Goal: Navigation & Orientation: Find specific page/section

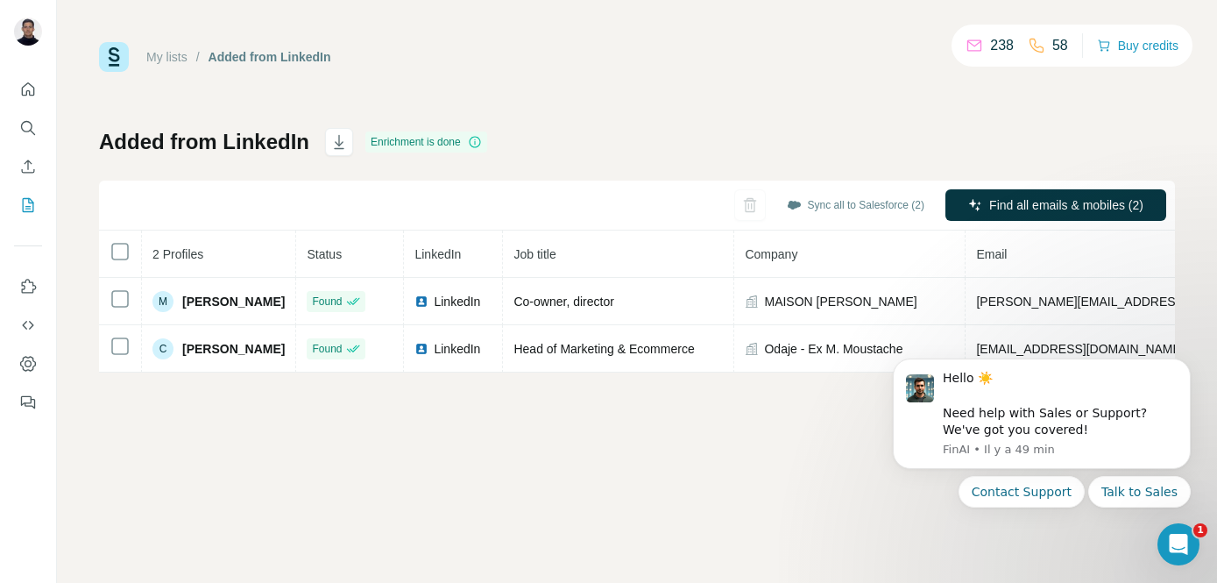
scroll to position [0, 347]
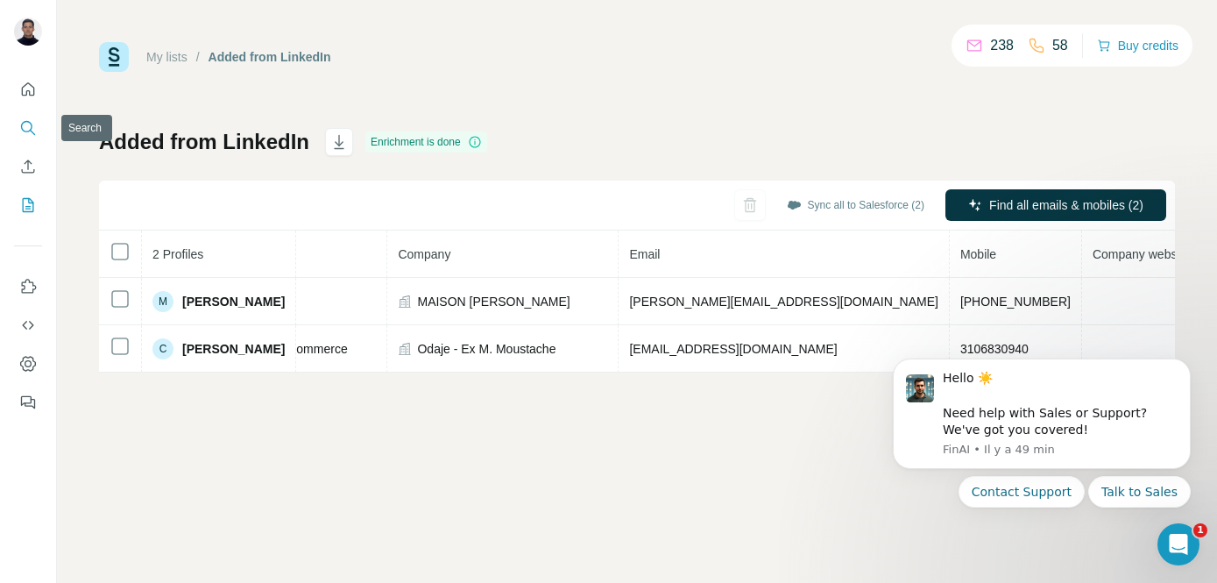
click at [32, 125] on icon "Search" at bounding box center [28, 128] width 18 height 18
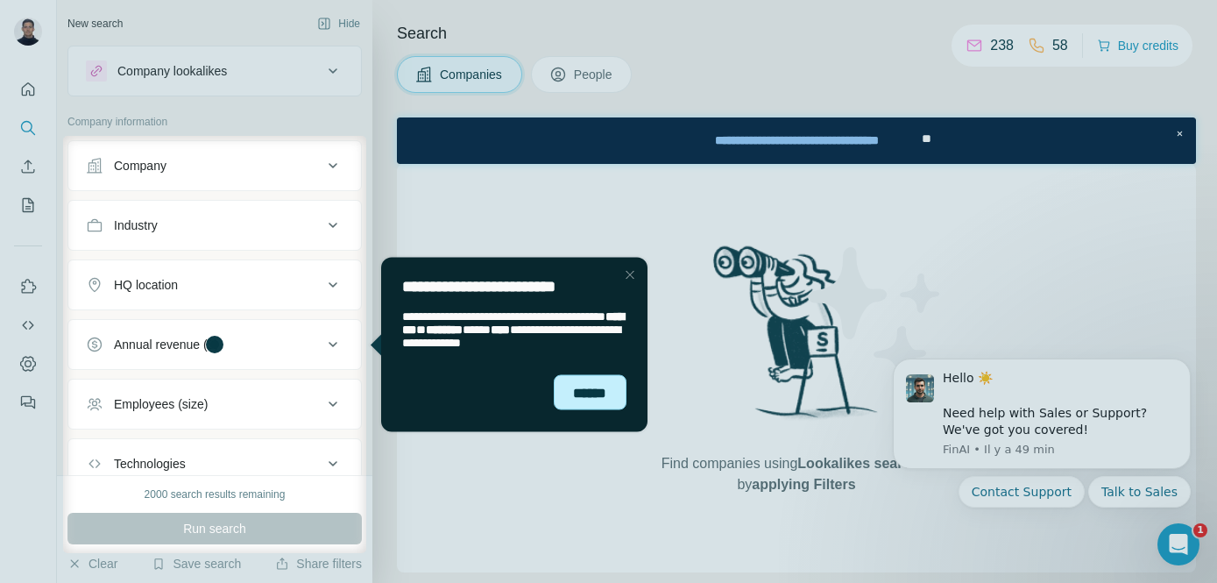
click at [584, 397] on div "******" at bounding box center [590, 391] width 73 height 35
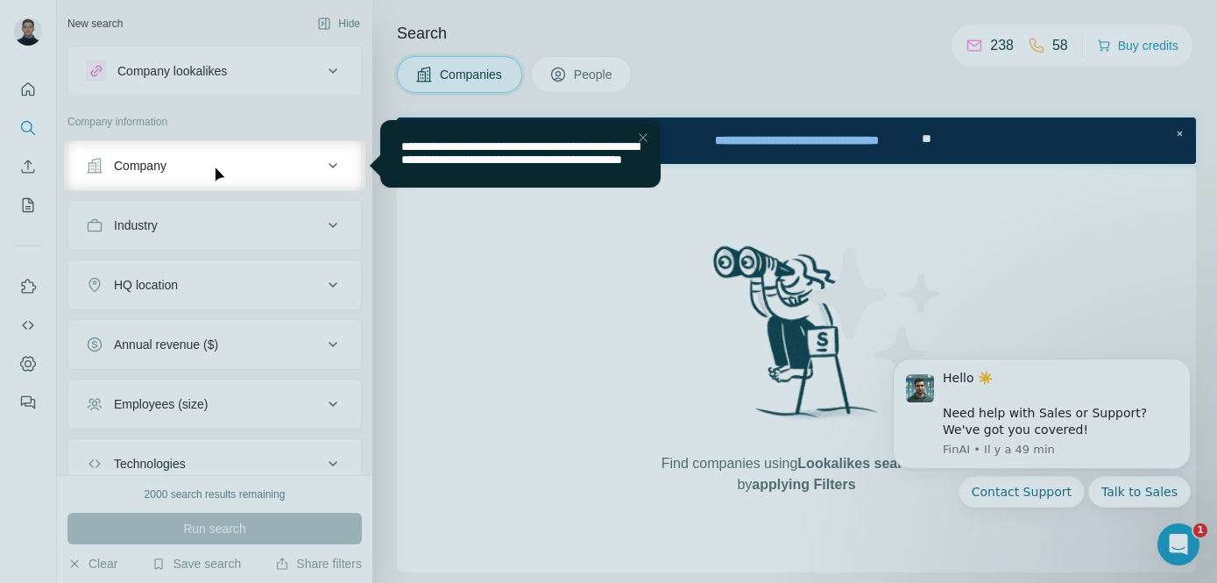
click at [26, 89] on div at bounding box center [608, 70] width 1217 height 140
click at [638, 144] on div "Close Step" at bounding box center [643, 137] width 21 height 21
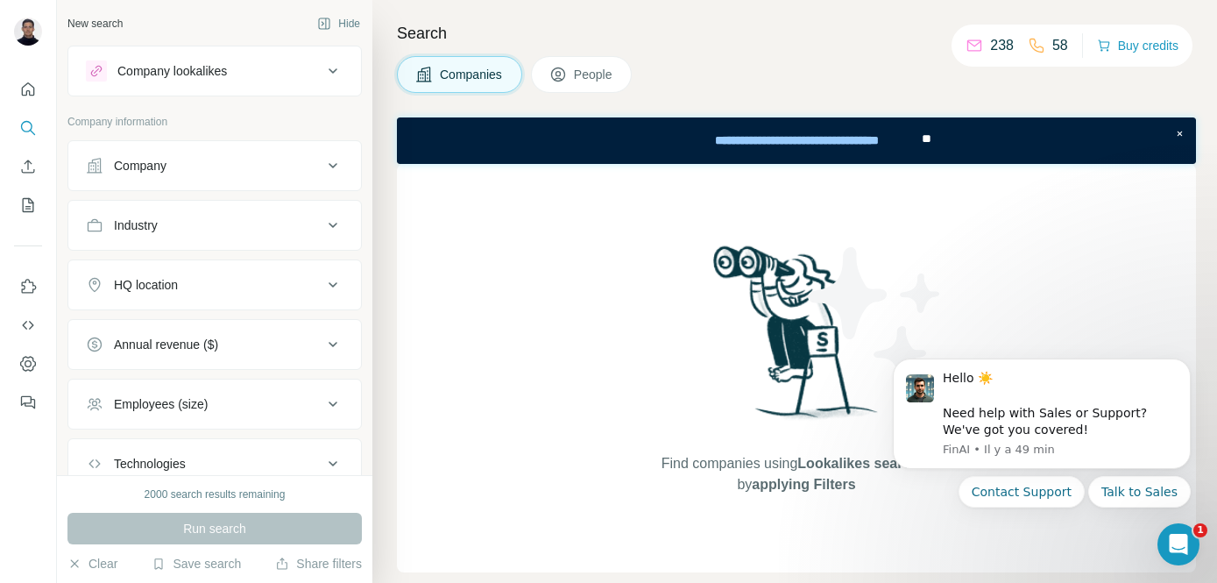
click at [268, 58] on button "Company lookalikes" at bounding box center [214, 71] width 293 height 42
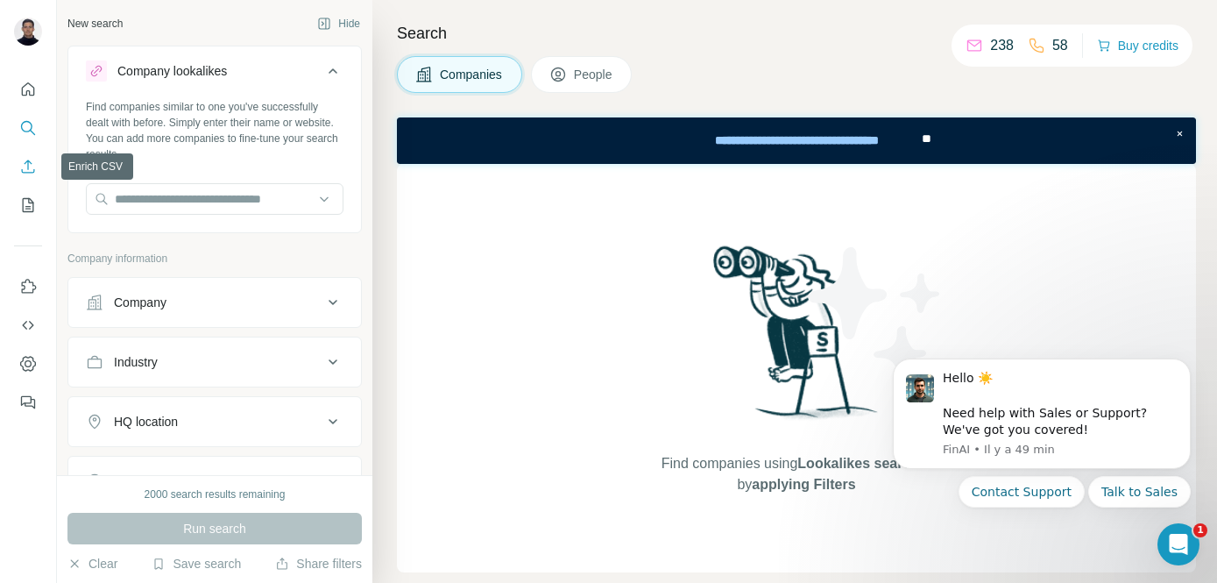
click at [27, 170] on icon "Enrich CSV" at bounding box center [28, 167] width 18 height 18
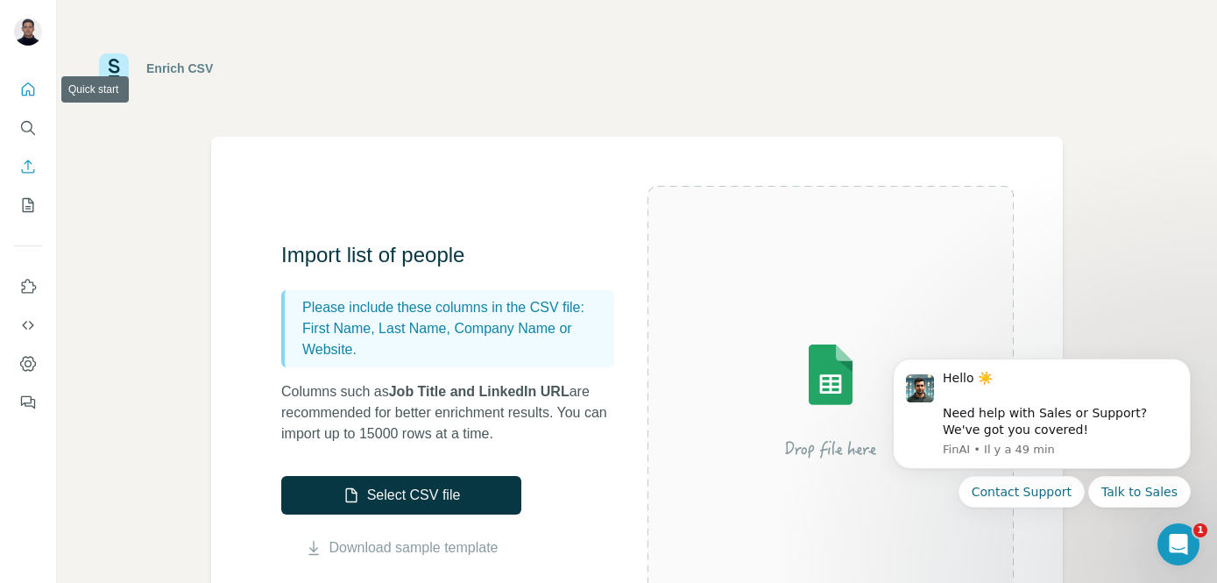
click at [24, 93] on icon "Quick start" at bounding box center [28, 90] width 18 height 18
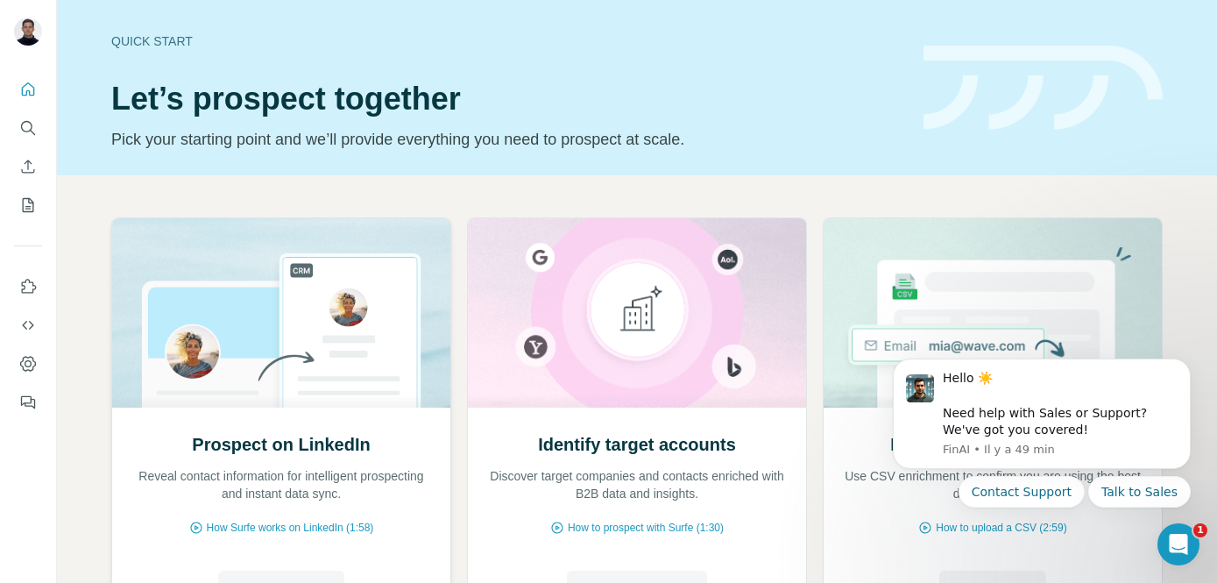
scroll to position [171, 0]
